Goal: Task Accomplishment & Management: Complete application form

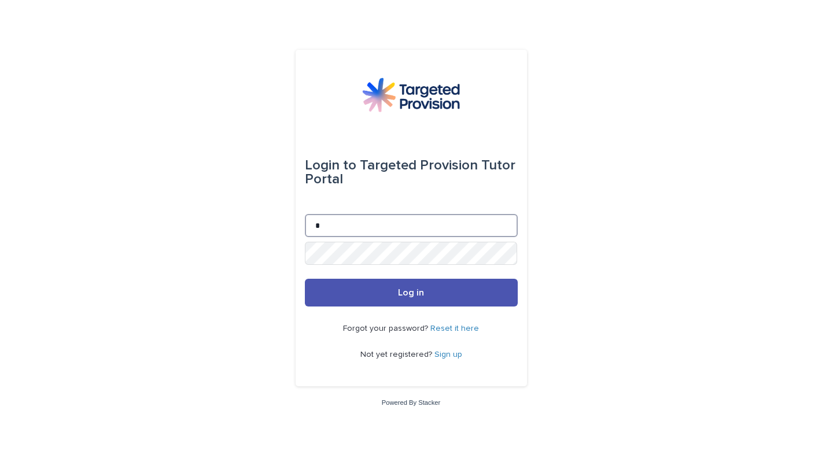
click at [339, 228] on input "*" at bounding box center [411, 225] width 213 height 23
type input "**********"
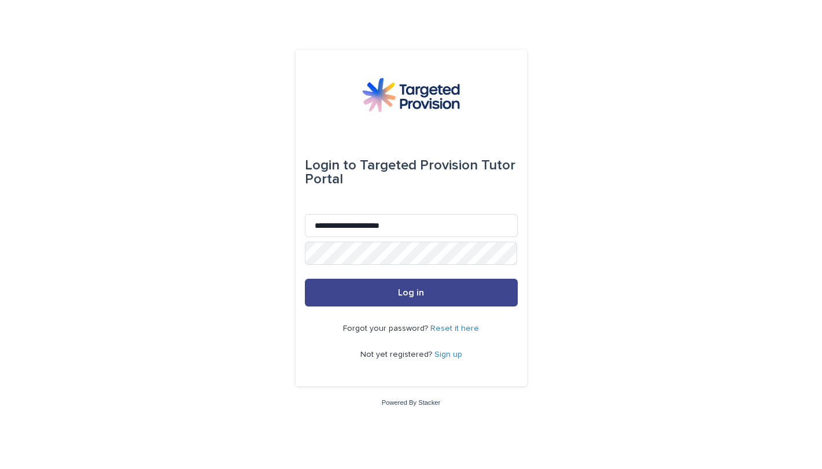
click at [440, 291] on button "Log in" at bounding box center [411, 293] width 213 height 28
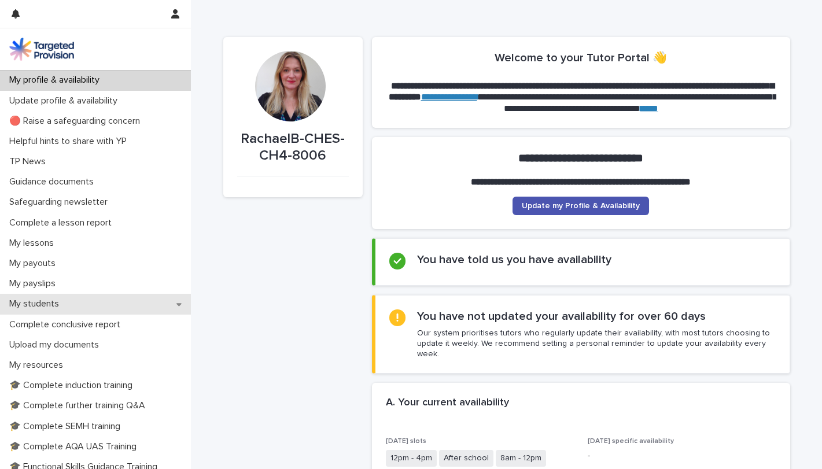
click at [89, 308] on div "My students" at bounding box center [95, 304] width 191 height 20
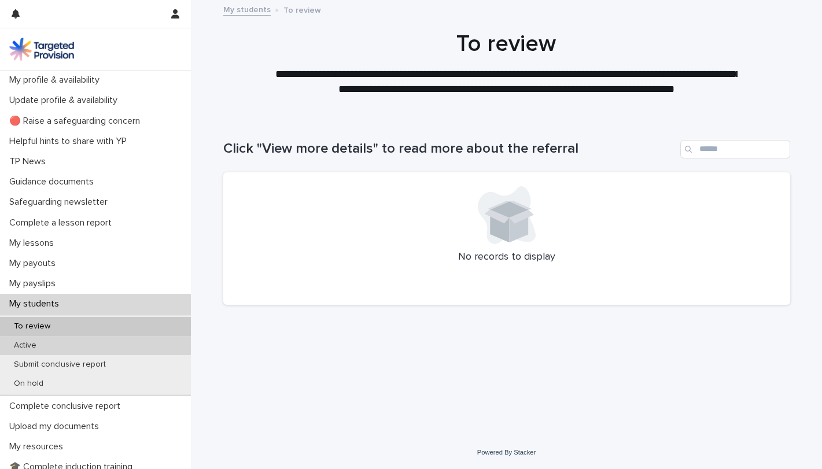
click at [43, 346] on p "Active" at bounding box center [25, 346] width 41 height 10
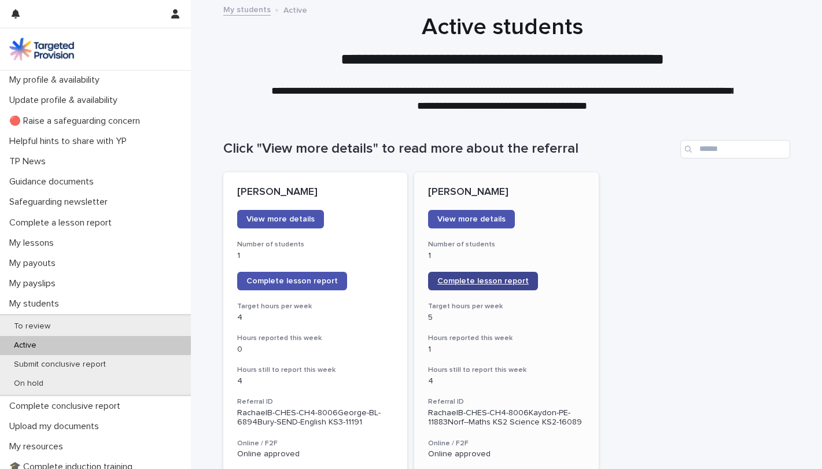
click at [497, 281] on span "Complete lesson report" at bounding box center [482, 281] width 91 height 8
click at [301, 278] on span "Complete lesson report" at bounding box center [291, 281] width 91 height 8
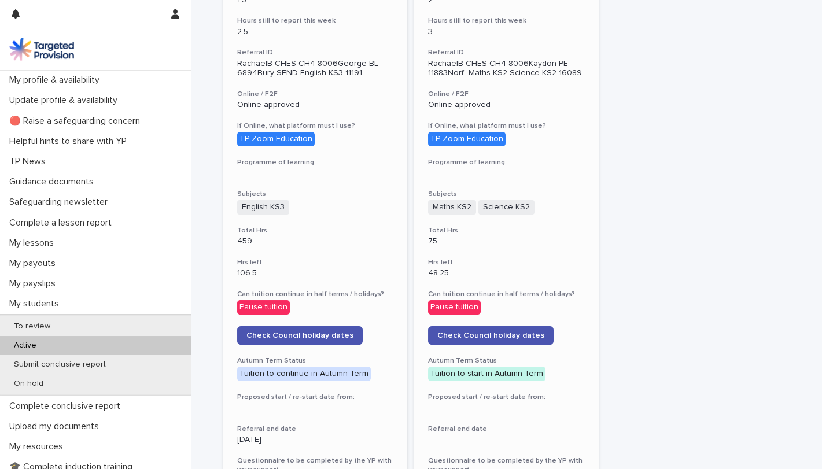
scroll to position [87, 0]
